Goal: Information Seeking & Learning: Understand process/instructions

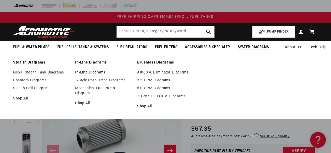
click at [99, 73] on link "In-Line Diagrams" at bounding box center [103, 72] width 57 height 5
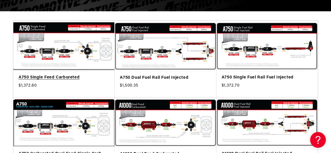
click at [75, 74] on link "A750 Single Feed Carbureted" at bounding box center [64, 77] width 91 height 7
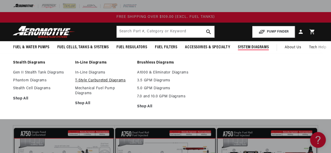
click at [118, 79] on link "T-Style Carbureted Diagrams" at bounding box center [103, 80] width 57 height 5
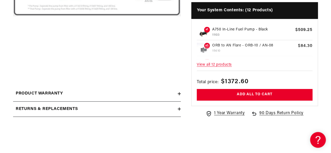
scroll to position [236, 0]
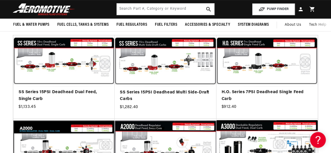
scroll to position [79, 0]
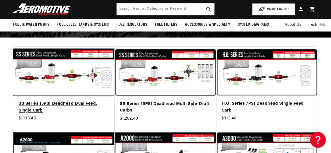
click at [65, 100] on link "SS Series 15PSI Deadhead Dual Feed, Single Carb" at bounding box center [64, 106] width 91 height 13
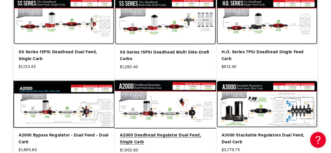
scroll to position [131, 0]
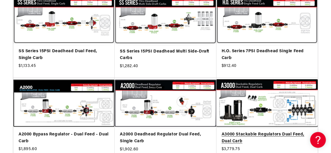
click at [255, 131] on link "A3000 Stackable Regulators Dual Feed, Dual Carb" at bounding box center [267, 137] width 91 height 13
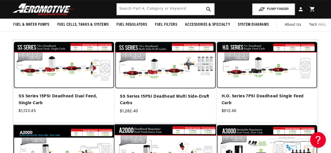
scroll to position [79, 0]
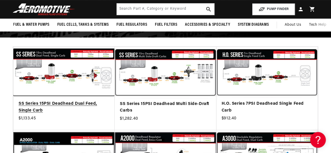
click at [64, 100] on link "SS Series 15PSI Deadhead Dual Feed, Single Carb" at bounding box center [64, 106] width 91 height 13
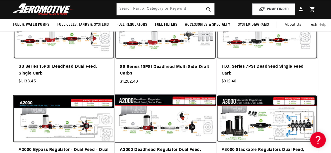
scroll to position [105, 0]
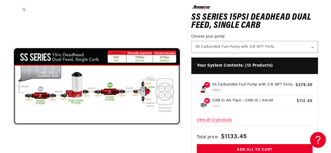
scroll to position [79, 0]
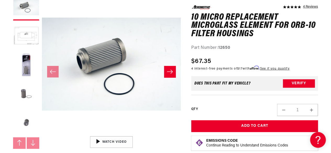
click at [169, 73] on icon "Slide right" at bounding box center [170, 71] width 6 height 5
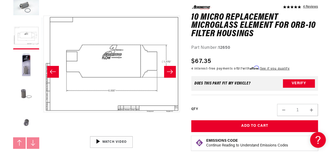
click at [169, 73] on icon "Slide right" at bounding box center [170, 71] width 6 height 5
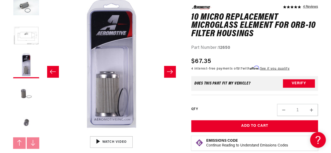
click at [169, 73] on icon "Slide right" at bounding box center [170, 71] width 6 height 5
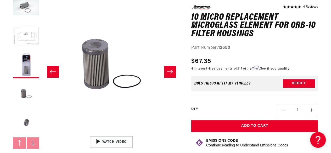
click at [169, 73] on icon "Slide right" at bounding box center [170, 71] width 6 height 5
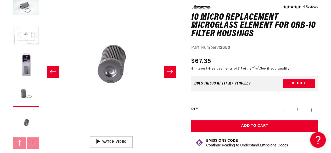
click at [169, 73] on icon "Slide right" at bounding box center [170, 71] width 6 height 5
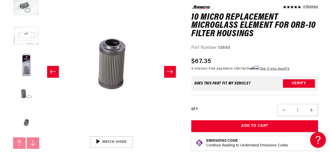
scroll to position [29, 0]
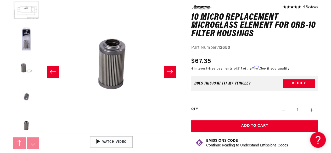
click at [169, 73] on icon "Slide right" at bounding box center [170, 71] width 6 height 5
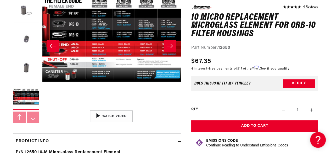
scroll to position [105, 0]
